Goal: Find specific page/section

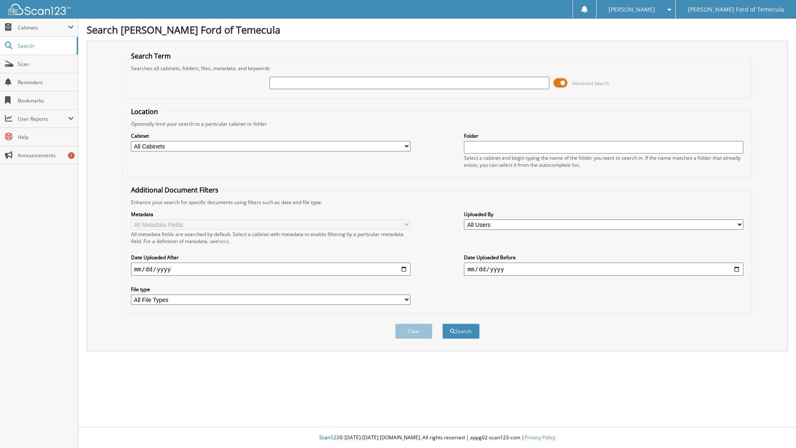
click at [363, 82] on input "text" at bounding box center [408, 83] width 279 height 12
type input "3299221"
click at [461, 338] on button "Search" at bounding box center [460, 330] width 37 height 15
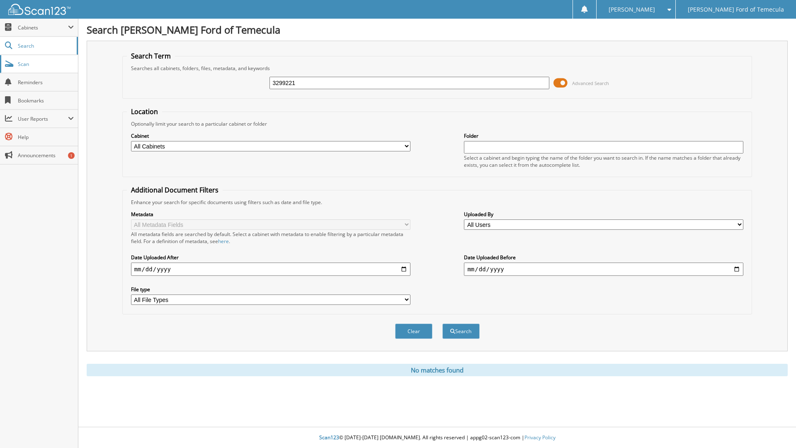
click at [26, 58] on link "Scan" at bounding box center [39, 64] width 78 height 18
